Goal: Task Accomplishment & Management: Use online tool/utility

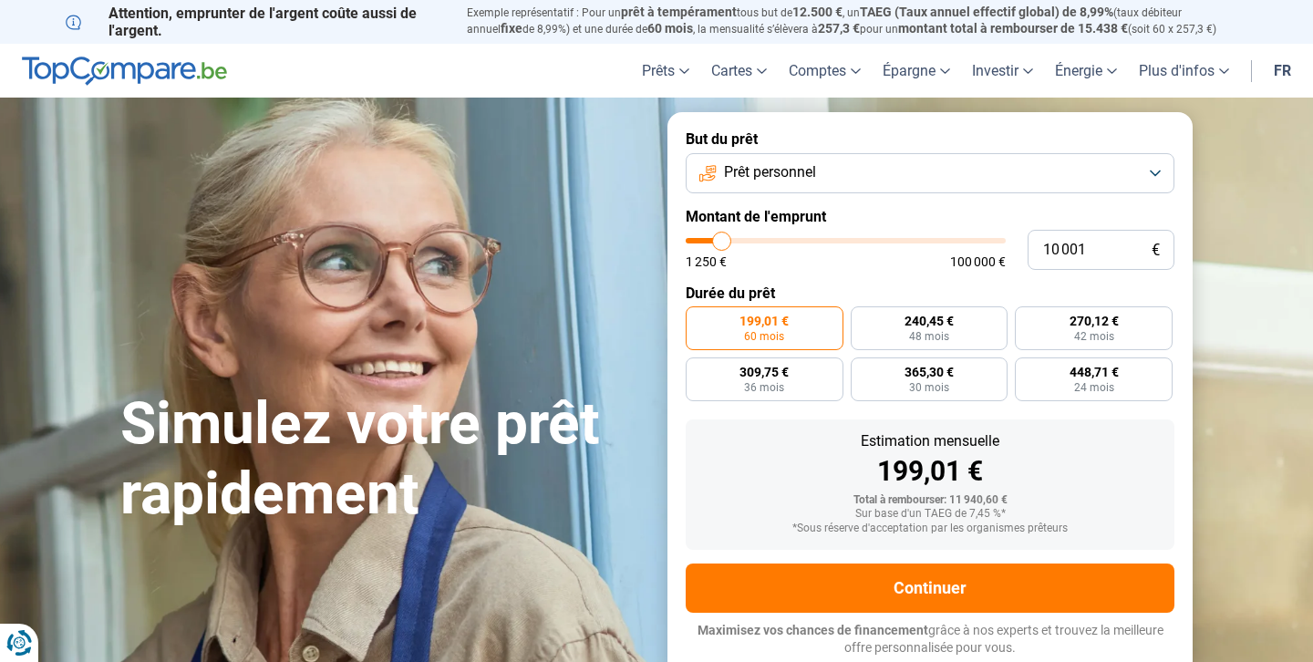
click at [918, 178] on button "Prêt personnel" at bounding box center [930, 173] width 489 height 40
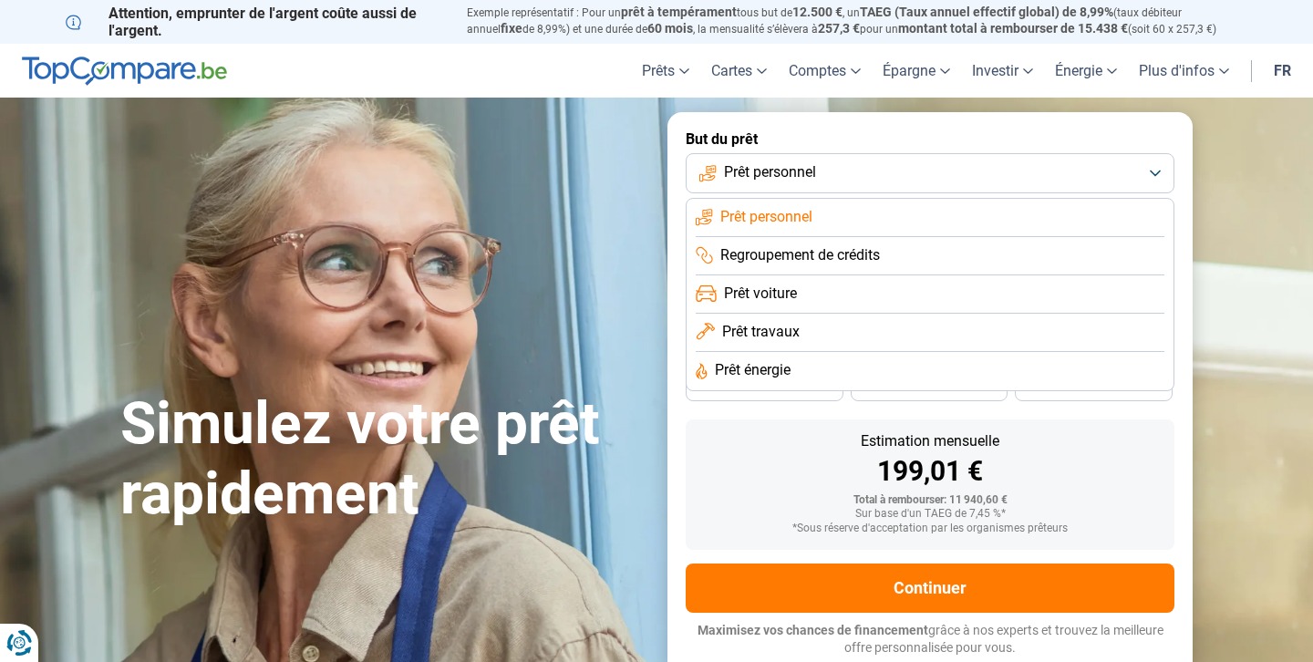
click at [881, 298] on li "Prêt voiture" at bounding box center [930, 294] width 469 height 38
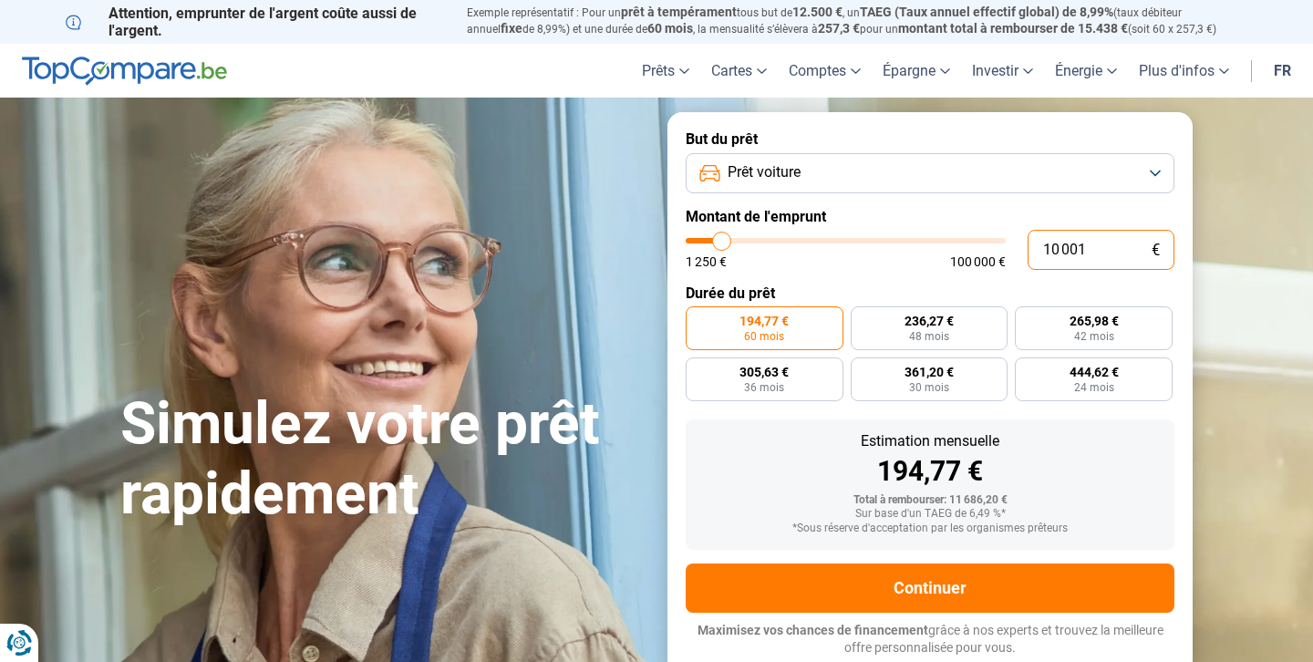
drag, startPoint x: 1094, startPoint y: 253, endPoint x: 1034, endPoint y: 256, distance: 60.3
click at [1034, 256] on input "10 001" at bounding box center [1101, 250] width 147 height 40
type input "2"
type input "1250"
type input "27"
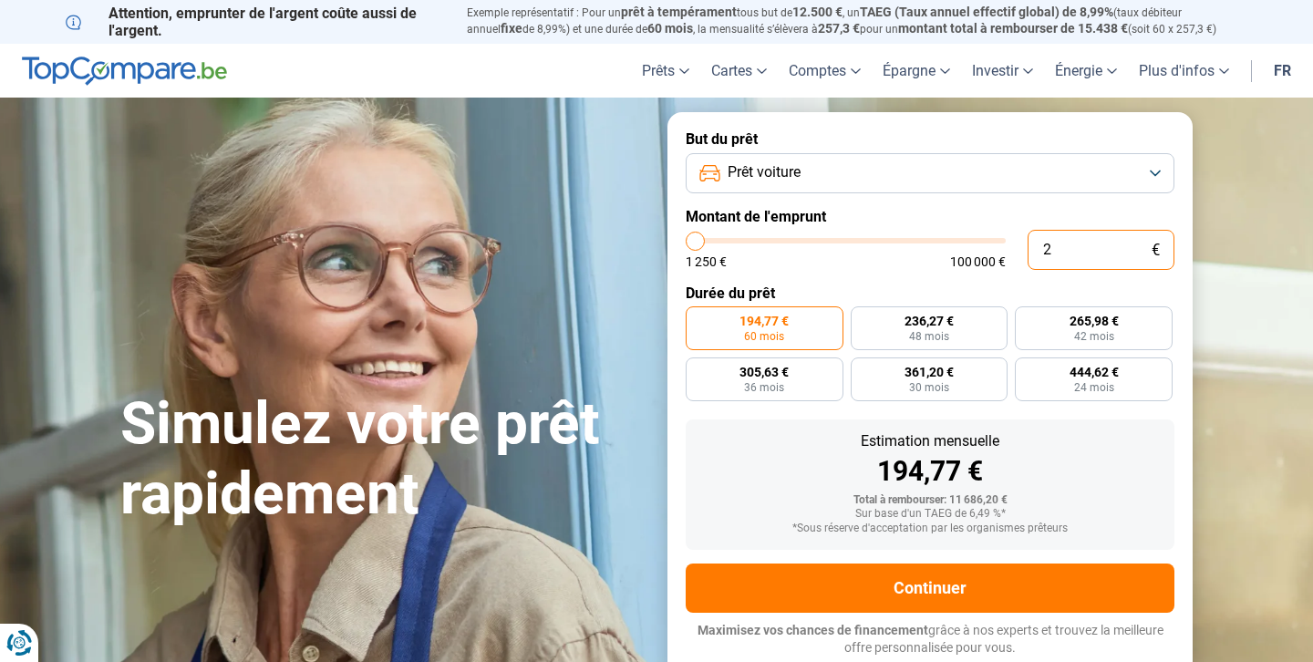
type input "1250"
type input "1 250"
type input "1250"
radio input "true"
type input "12 500"
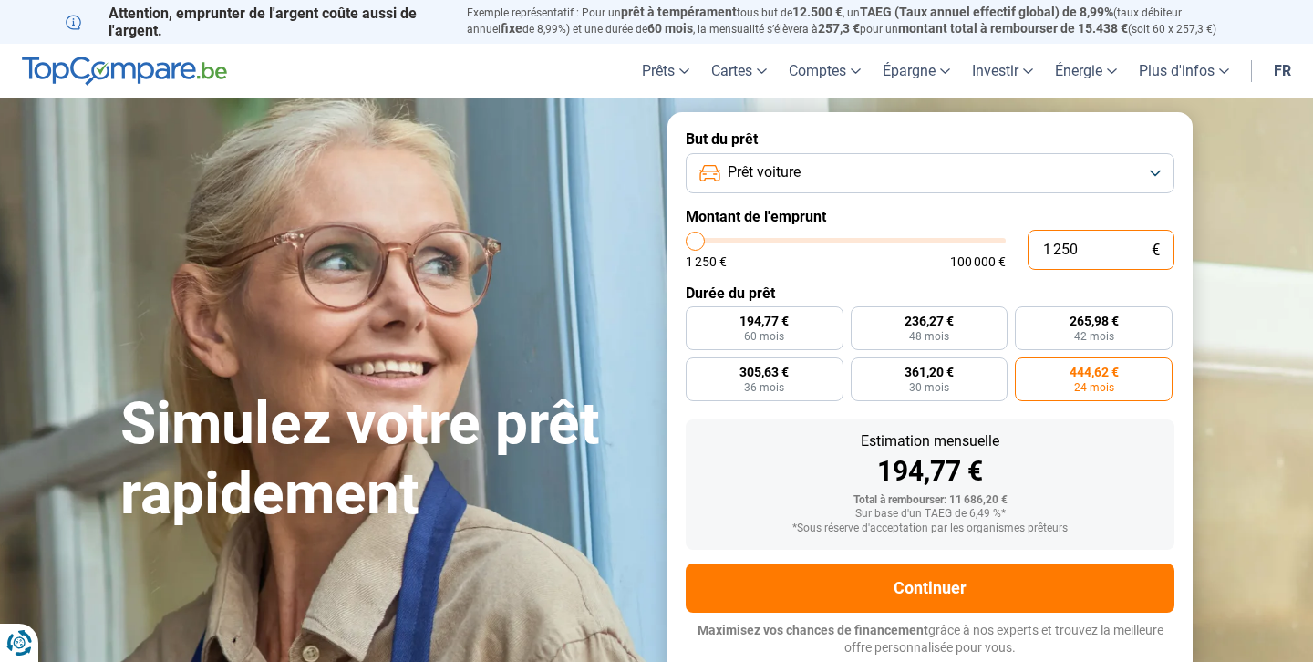
type input "12500"
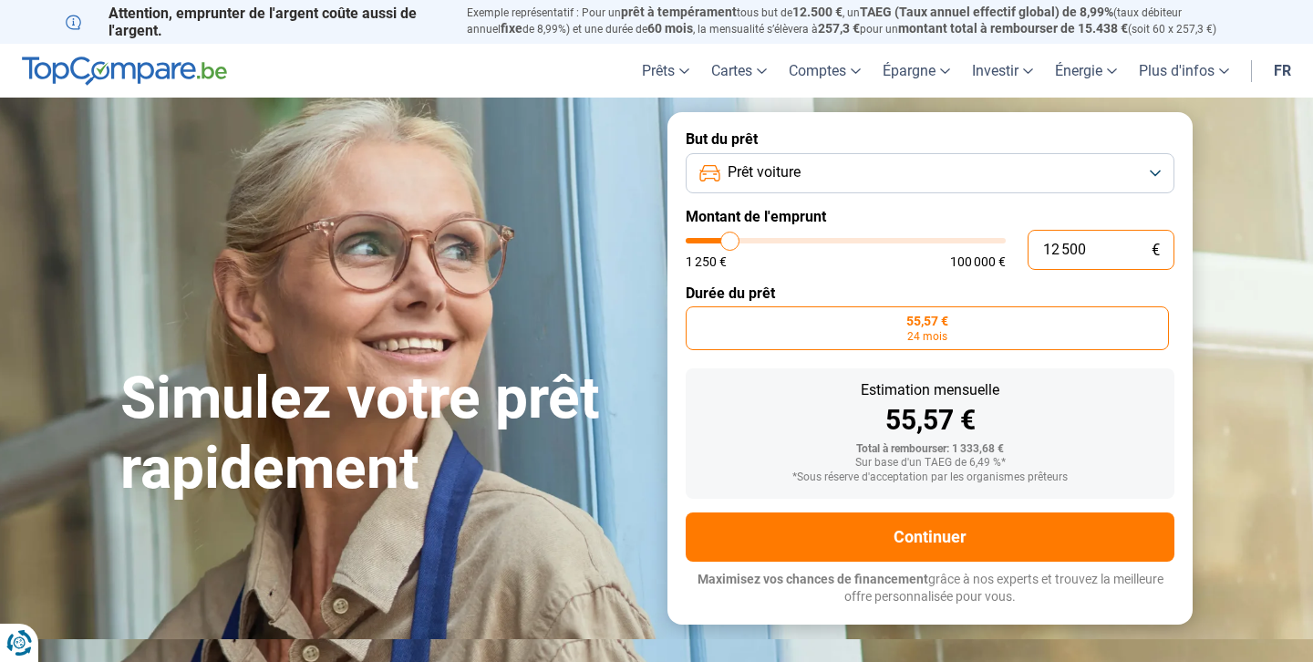
type input "125 000"
type input "100000"
type input "12 500"
type input "12500"
type input "1 250"
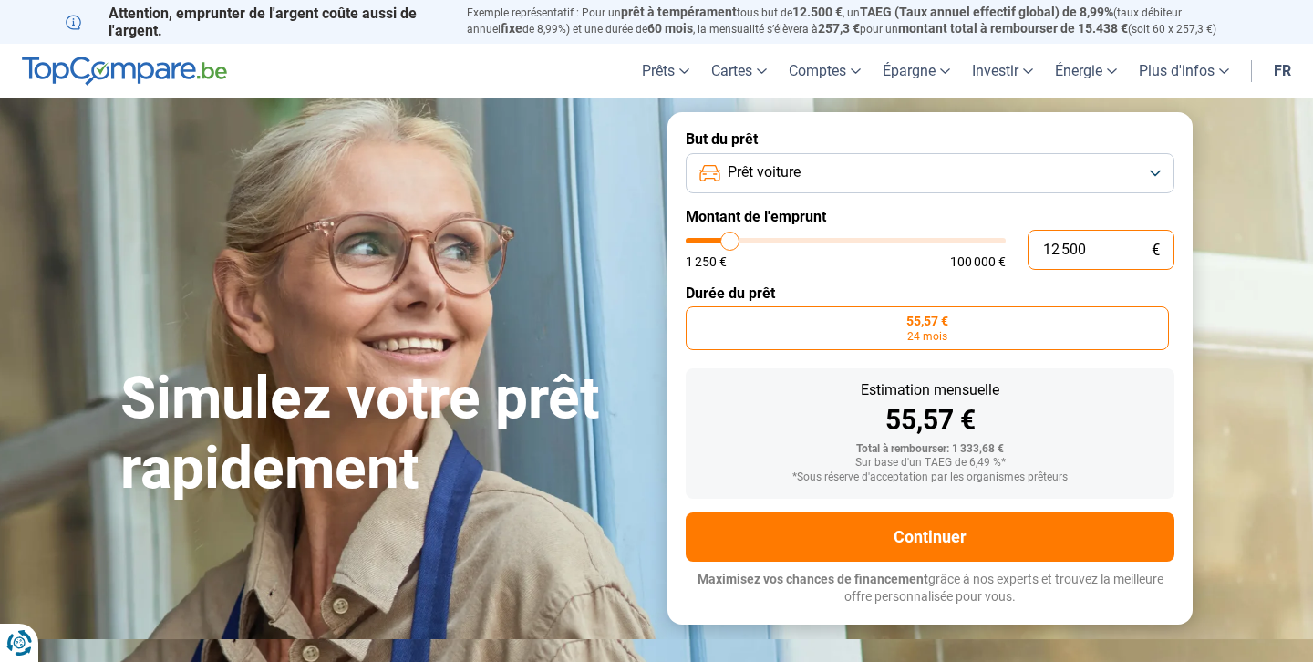
type input "1250"
type input "125"
type input "1250"
type input "12"
type input "1250"
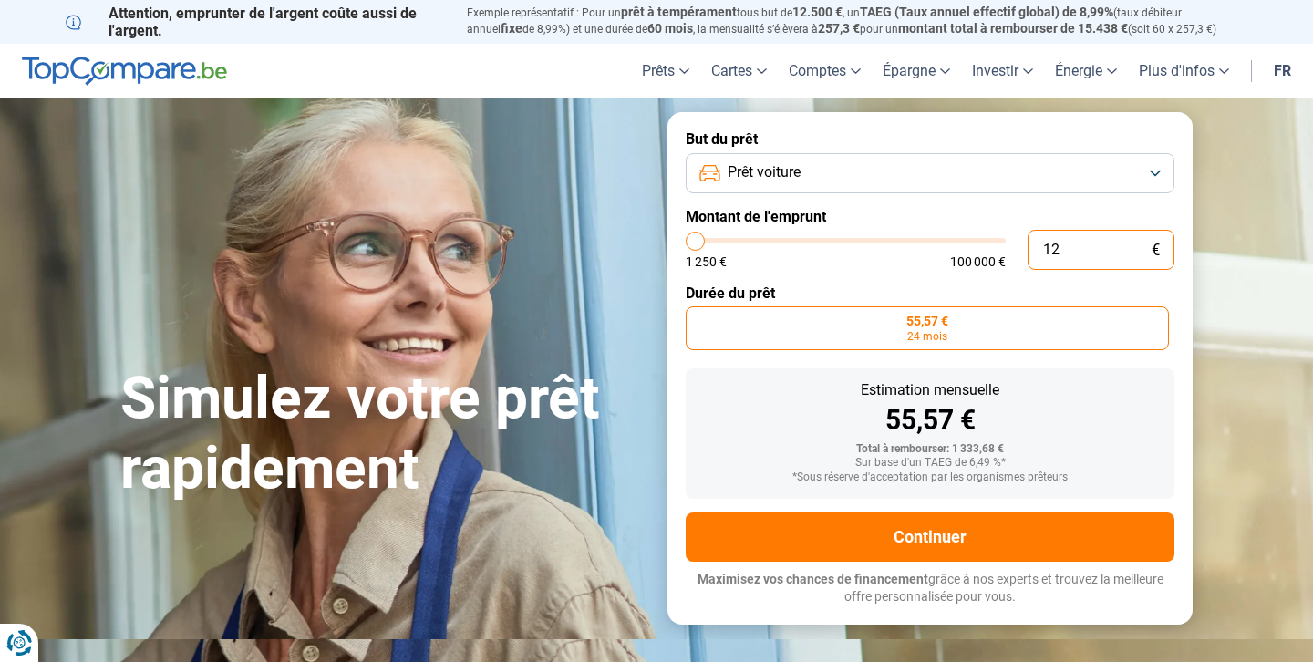
type input "1"
type input "1250"
type input "0"
type input "1250"
type input "1 250"
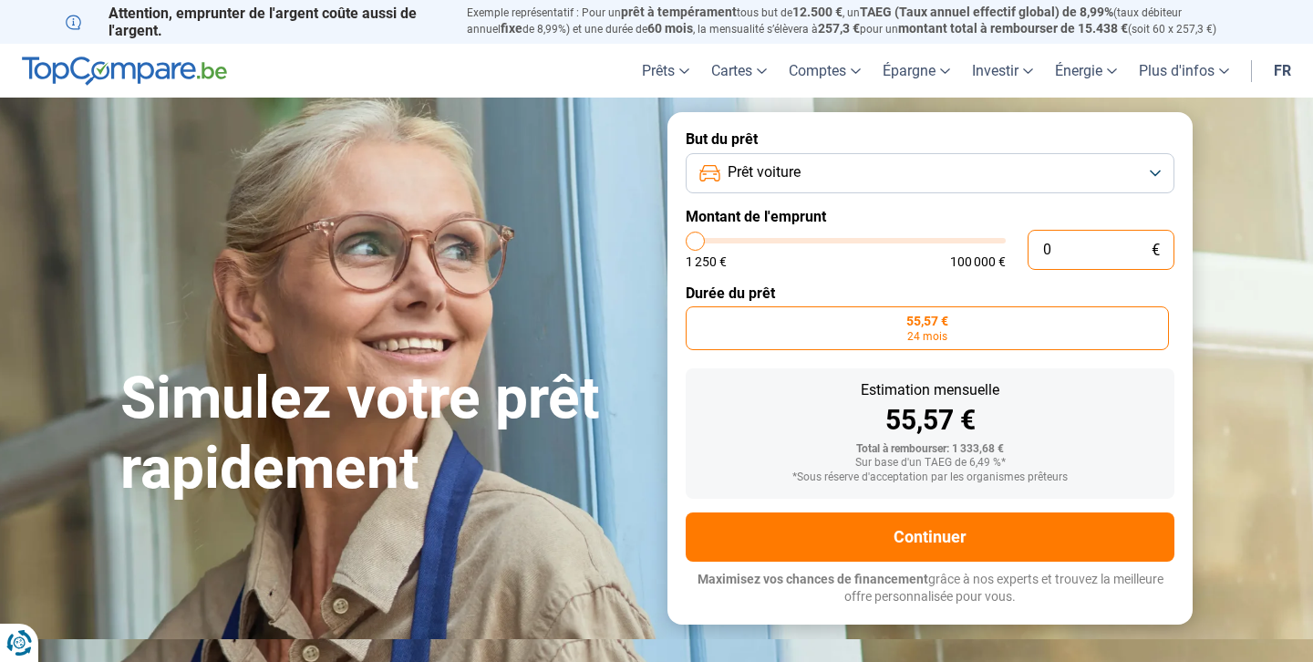
type input "1250"
type input "22 500"
type input "22500"
radio input "false"
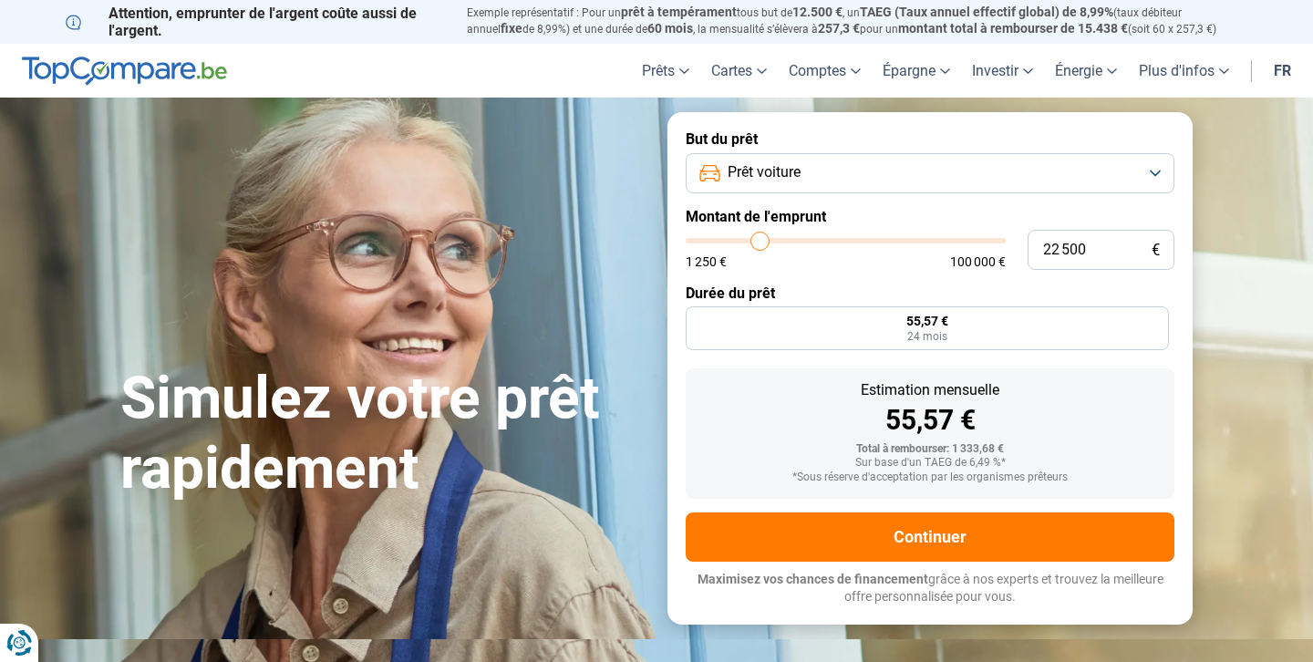
type input "22500"
click at [761, 239] on input "range" at bounding box center [846, 240] width 320 height 5
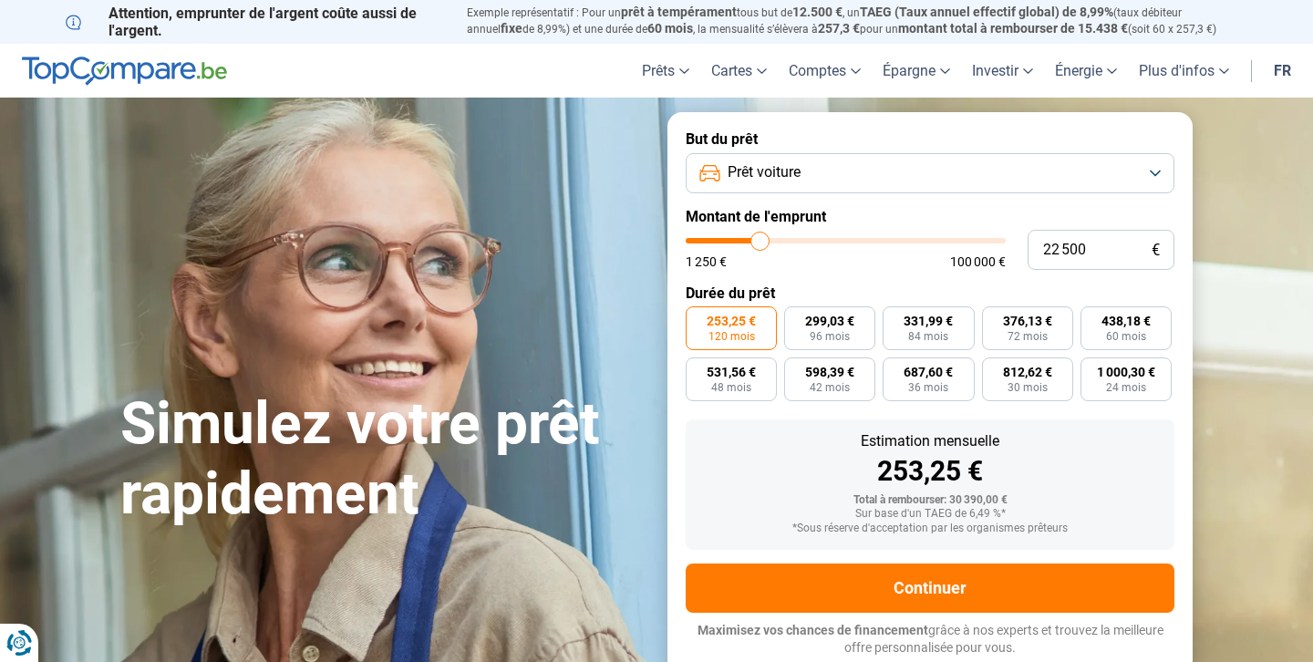
type input "29 500"
type input "29500"
click at [782, 238] on input "range" at bounding box center [846, 240] width 320 height 5
click at [772, 238] on input "range" at bounding box center [846, 240] width 320 height 5
type input "23 500"
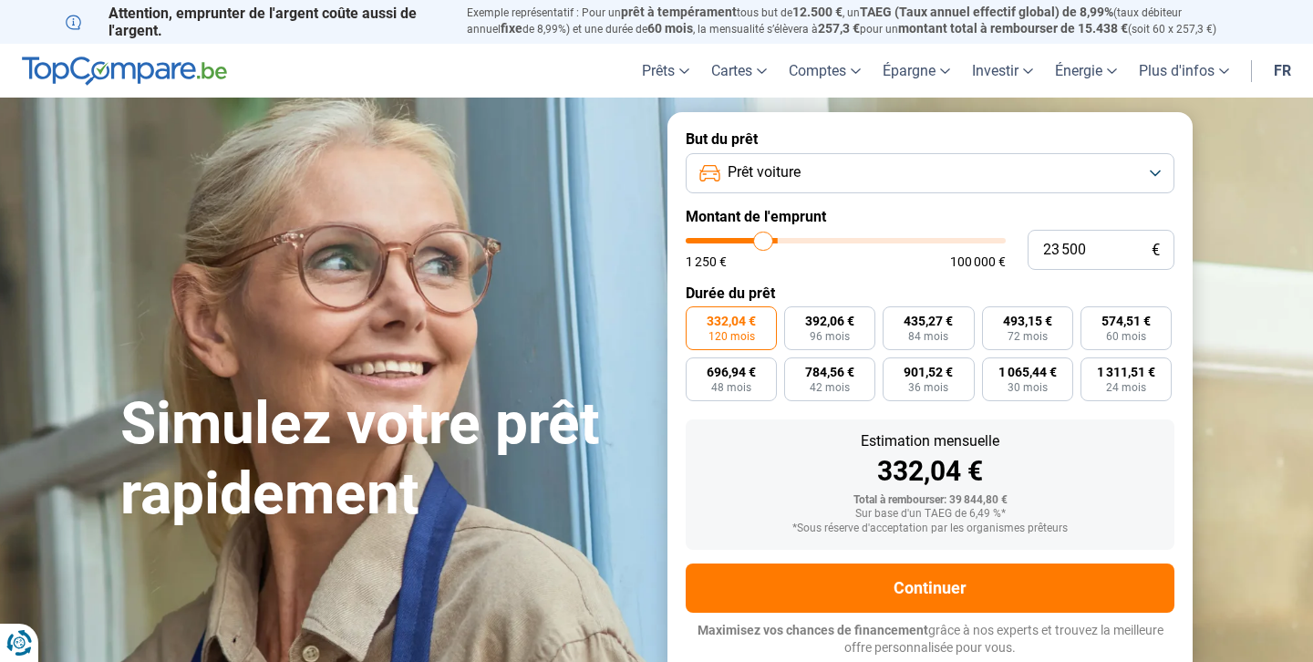
type input "23500"
click at [763, 238] on input "range" at bounding box center [846, 240] width 320 height 5
click at [772, 240] on input "range" at bounding box center [846, 240] width 320 height 5
type input "26 500"
type input "26500"
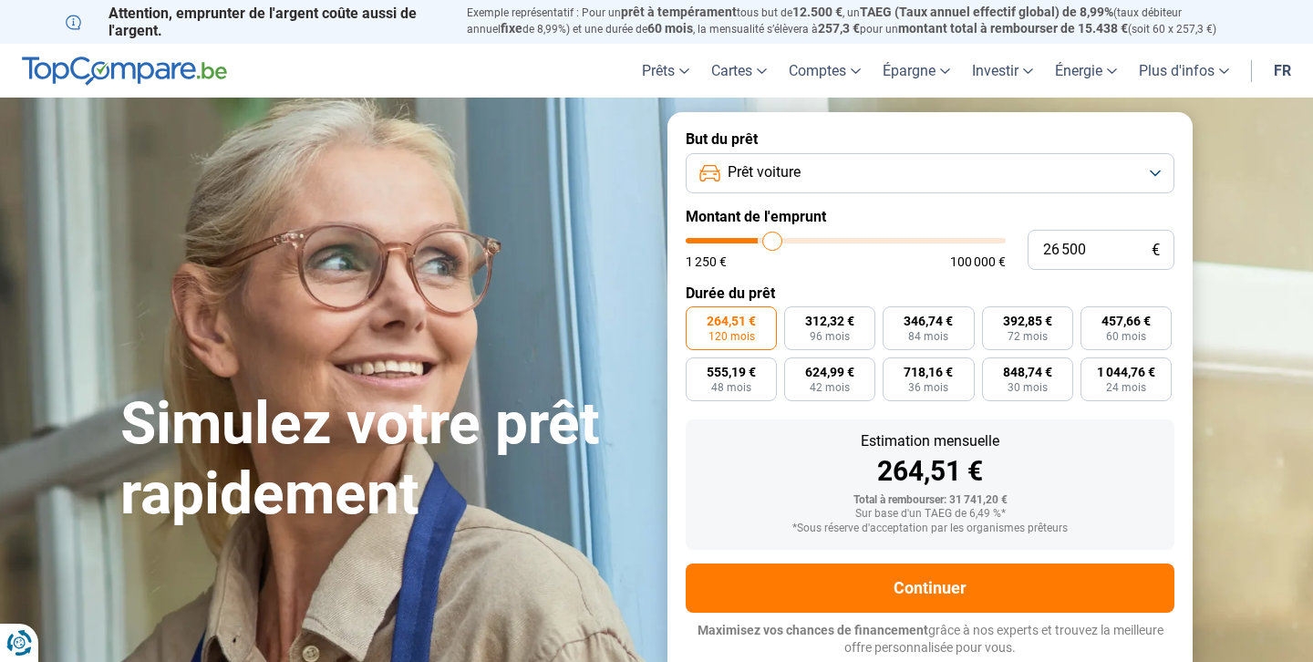
type input "26 750"
type input "26750"
type input "27 000"
type input "27000"
type input "27 500"
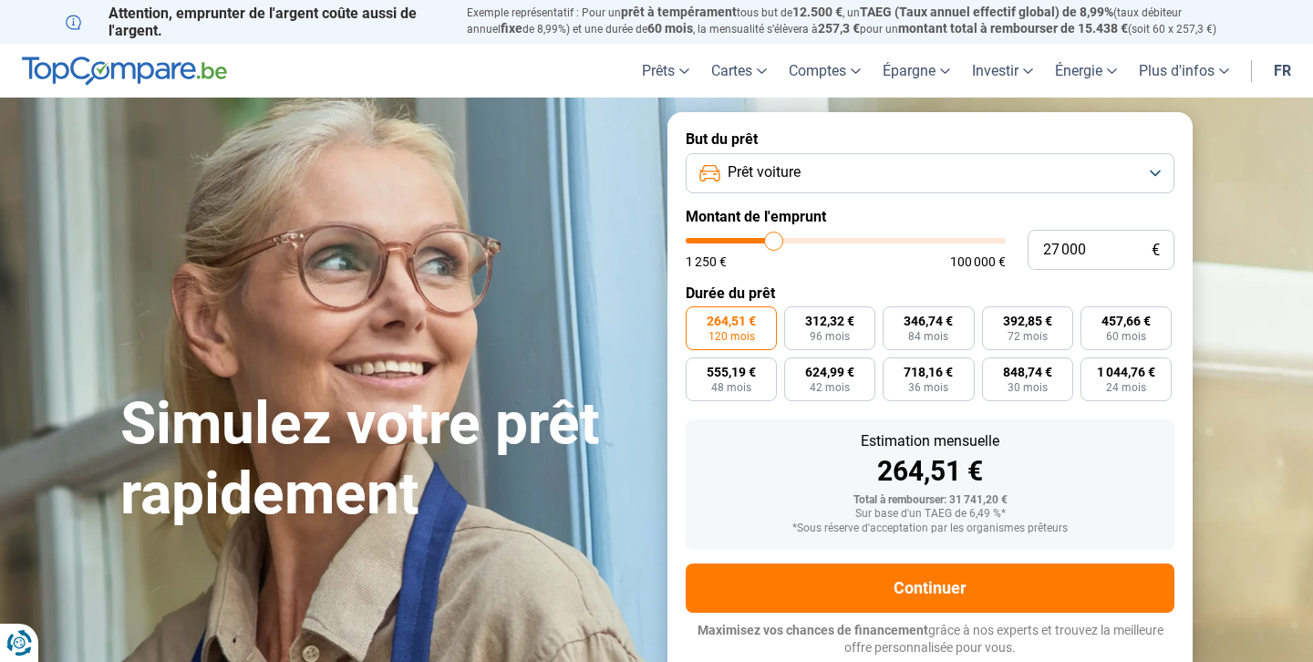
type input "27500"
type input "27 750"
type input "27750"
type input "28 000"
type input "28000"
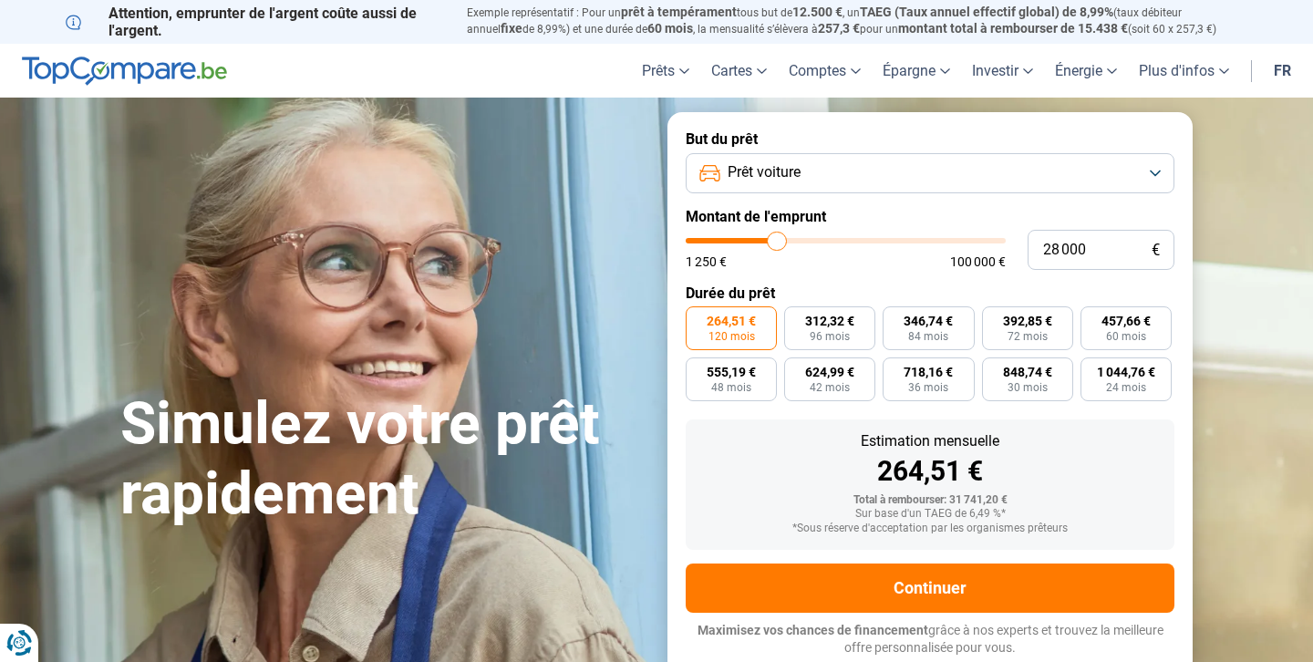
type input "27 750"
type input "27750"
type input "27 500"
type input "27500"
click at [775, 240] on input "range" at bounding box center [846, 240] width 320 height 5
